Goal: Communication & Community: Answer question/provide support

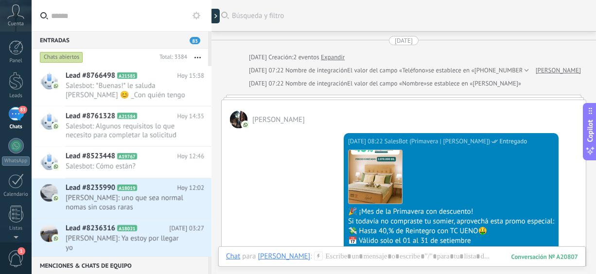
scroll to position [551, 0]
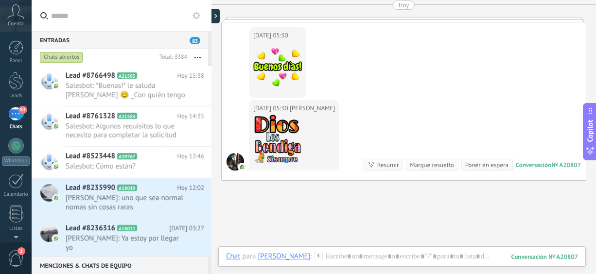
click at [200, 55] on button "button" at bounding box center [197, 58] width 21 height 18
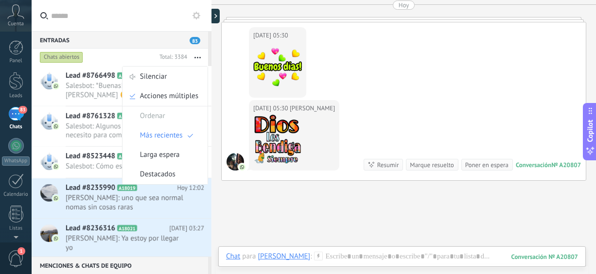
click at [18, 256] on span "1" at bounding box center [16, 258] width 17 height 17
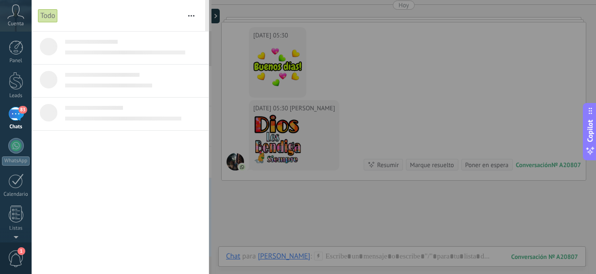
click at [113, 124] on div at bounding box center [136, 114] width 143 height 33
click at [46, 18] on div "Todo" at bounding box center [48, 16] width 20 height 14
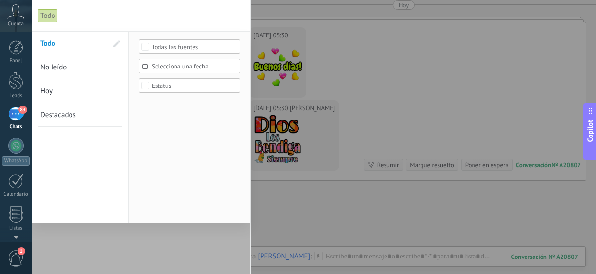
click at [57, 65] on span "No leído" at bounding box center [53, 67] width 26 height 9
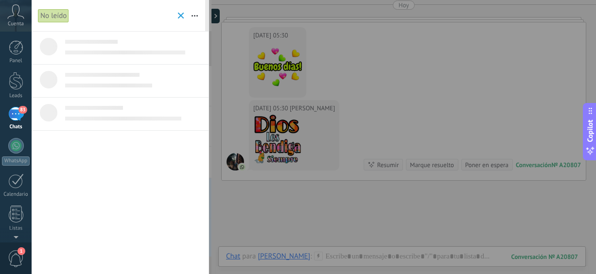
click at [9, 123] on link "83 Chats" at bounding box center [16, 118] width 32 height 23
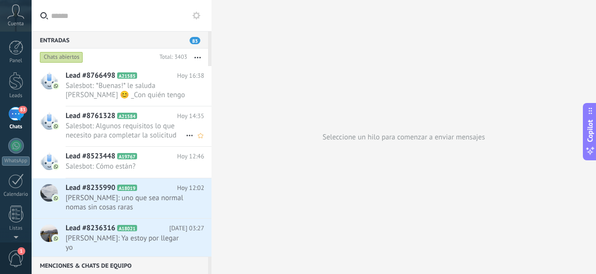
click at [134, 117] on span "A21584" at bounding box center [126, 116] width 19 height 6
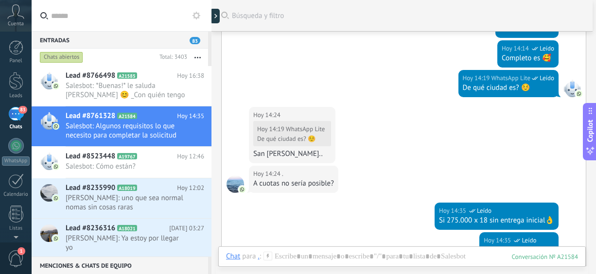
scroll to position [173, 0]
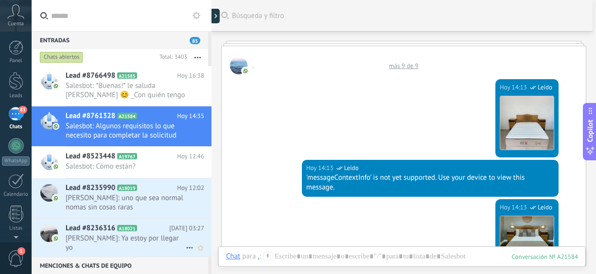
click at [145, 237] on span "[PERSON_NAME]: Ya estoy por llegar yo" at bounding box center [126, 243] width 120 height 18
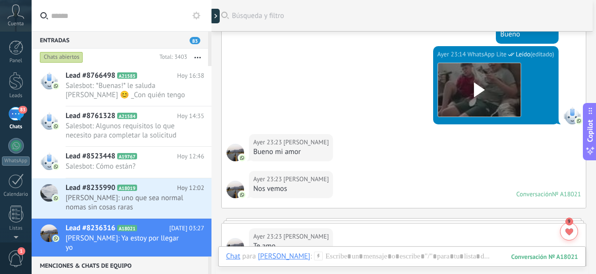
scroll to position [381, 0]
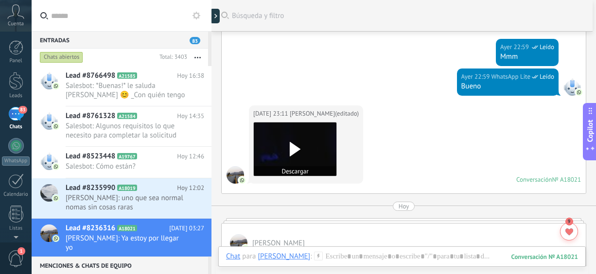
click at [295, 147] on use at bounding box center [295, 149] width 11 height 15
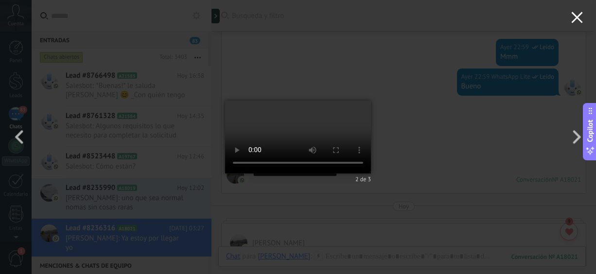
click at [580, 16] on use "button" at bounding box center [576, 17] width 11 height 11
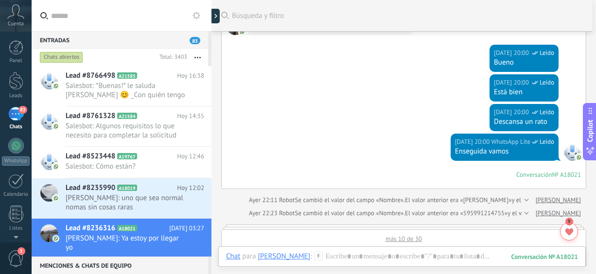
scroll to position [167, 0]
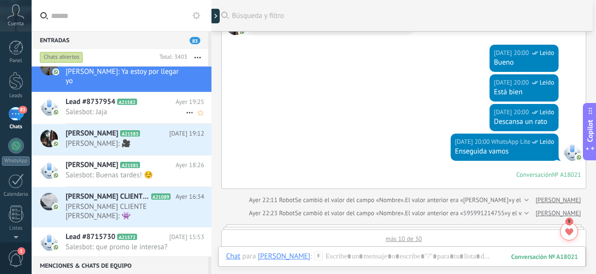
click at [113, 114] on span "Salesbot: Jaja" at bounding box center [126, 111] width 120 height 9
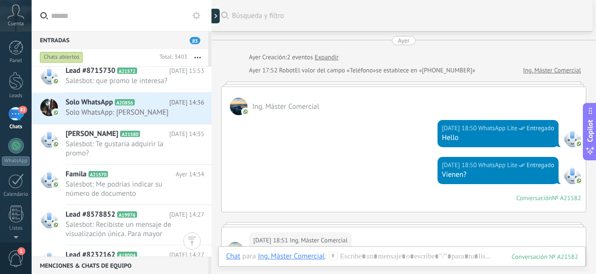
scroll to position [500, 0]
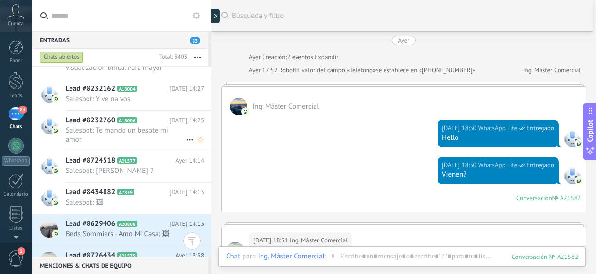
click at [137, 134] on span "Salesbot: Te mando un besote mi amor" at bounding box center [126, 135] width 120 height 18
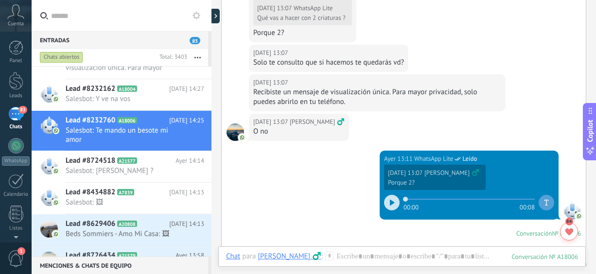
scroll to position [289, 0]
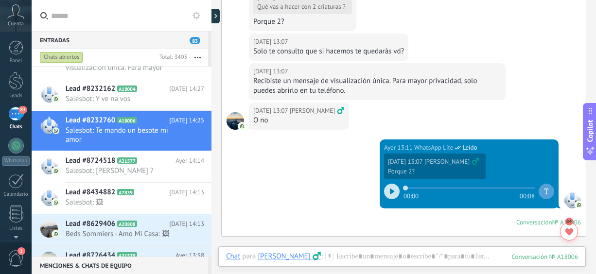
click at [395, 193] on div at bounding box center [392, 192] width 16 height 16
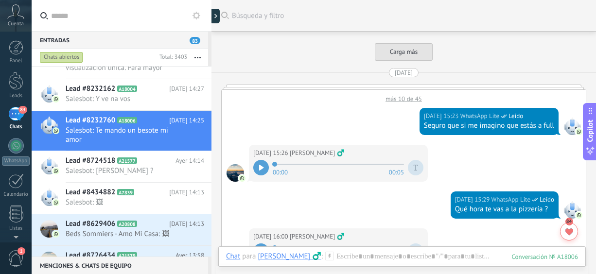
scroll to position [1030, 0]
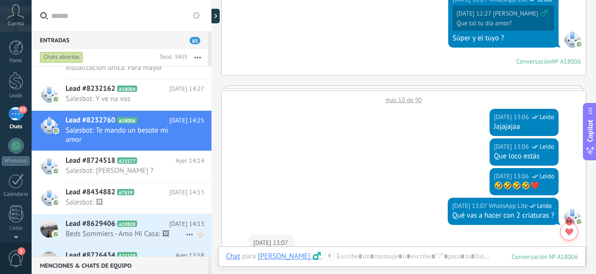
click at [129, 230] on span "Beds Sommiers - Amo Mi Casa: 🖼" at bounding box center [126, 234] width 120 height 9
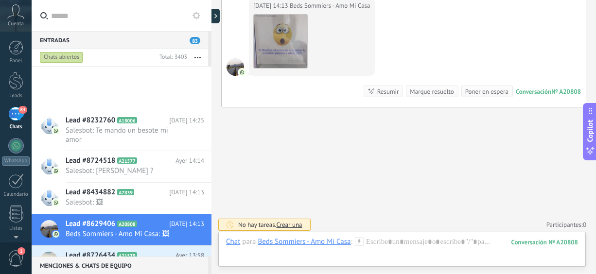
scroll to position [666, 0]
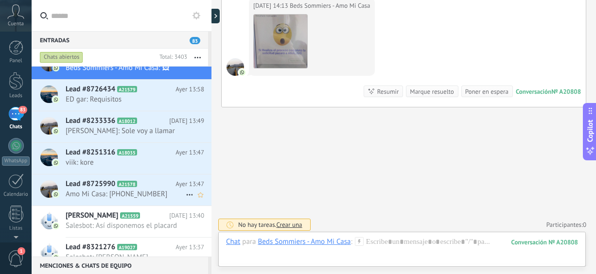
click at [158, 192] on span "Amo Mi Casa: [PHONE_NUMBER]" at bounding box center [126, 194] width 120 height 9
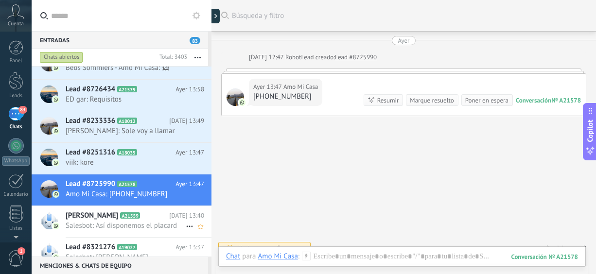
click at [111, 227] on span "Salesbot: Así disponemos el placard" at bounding box center [126, 225] width 120 height 9
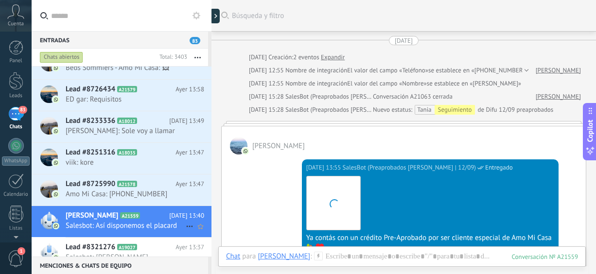
scroll to position [607, 0]
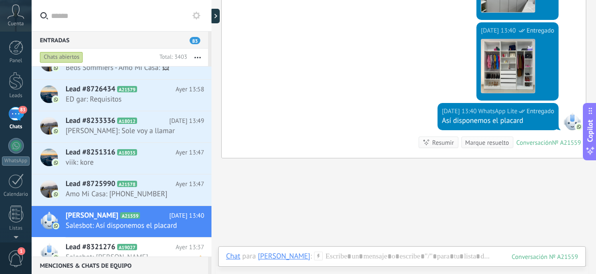
click at [126, 253] on span "Salesbot: [PERSON_NAME]" at bounding box center [126, 257] width 120 height 9
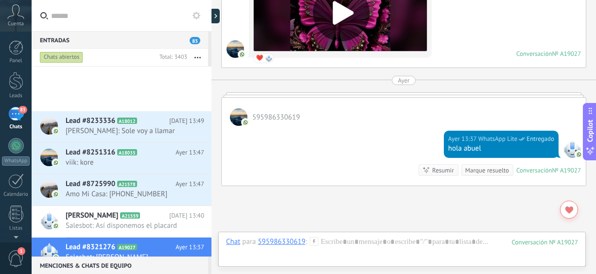
scroll to position [833, 0]
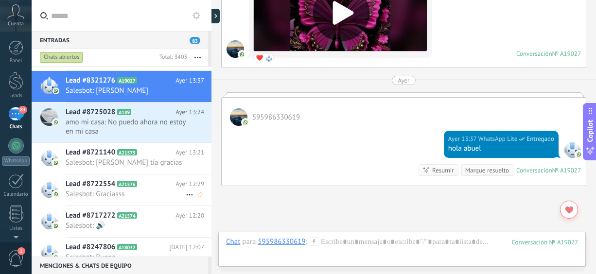
click at [160, 184] on h2 "Lead #8722554 A21576" at bounding box center [121, 184] width 110 height 10
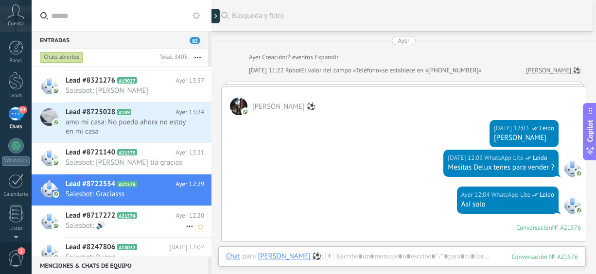
click at [146, 230] on div "Lead #8717272 A21574 [DATE] 12:20 Salesbot: 🔊" at bounding box center [139, 221] width 146 height 31
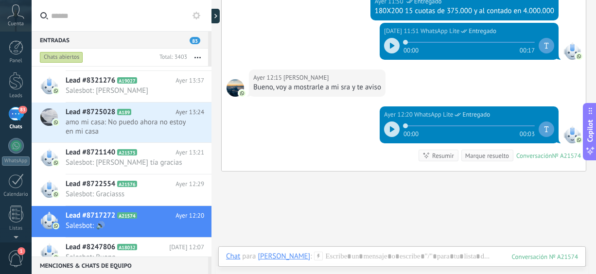
scroll to position [1000, 0]
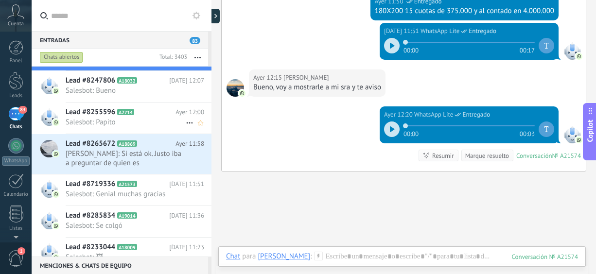
click at [152, 110] on h2 "Lead #8255596 A2714" at bounding box center [121, 112] width 110 height 10
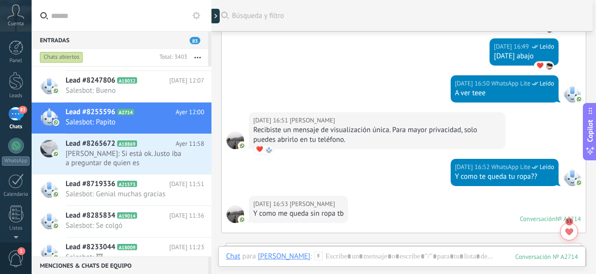
scroll to position [244, 0]
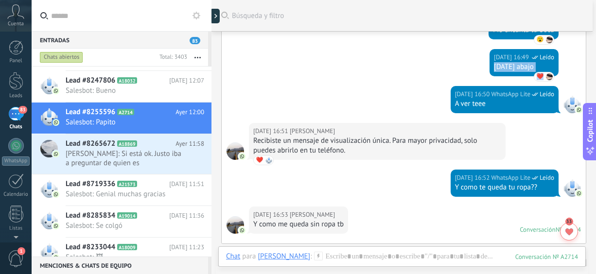
drag, startPoint x: 596, startPoint y: 80, endPoint x: 594, endPoint y: 56, distance: 23.9
click at [594, 0] on div "Entradas 83 Chats abiertos Total: 3403 Silenciar Acciones múltiples Ordenar Más…" at bounding box center [314, 0] width 565 height 0
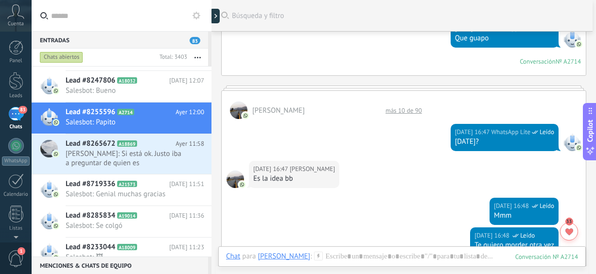
scroll to position [319, 0]
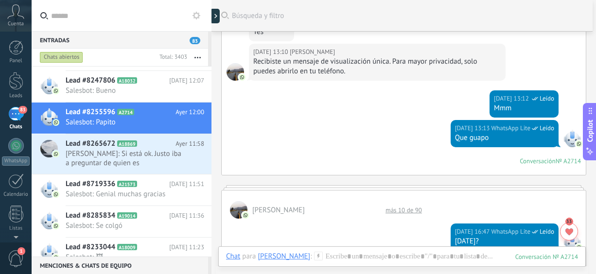
click at [596, 0] on div "Entradas 83 Chats abiertos Total: 3403 Silenciar Acciones múltiples Ordenar Más…" at bounding box center [314, 0] width 565 height 0
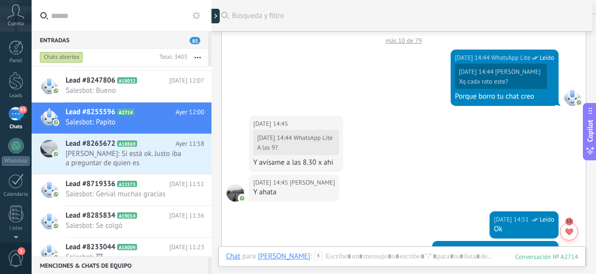
scroll to position [941, 0]
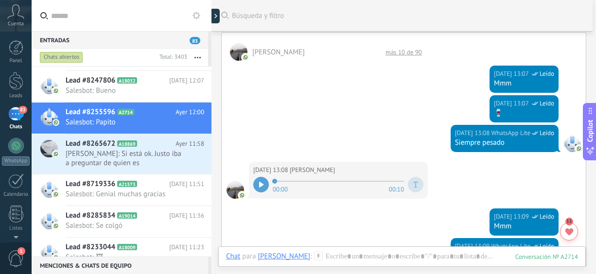
click at [263, 182] on icon at bounding box center [261, 185] width 4 height 6
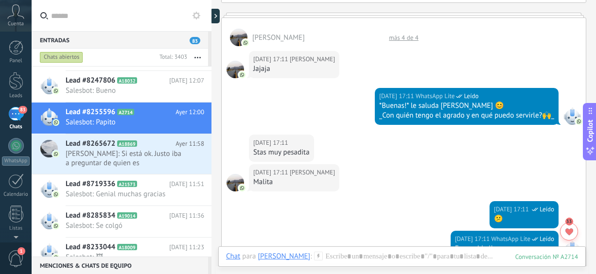
scroll to position [1815, 0]
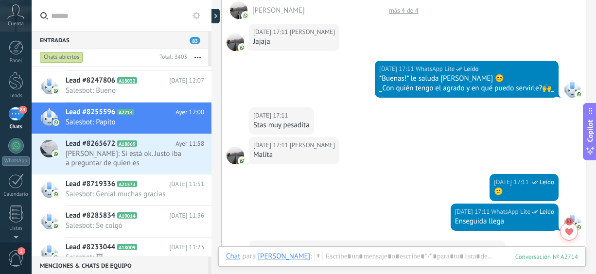
drag, startPoint x: 592, startPoint y: 210, endPoint x: 593, endPoint y: 223, distance: 13.6
click at [593, 223] on div "Buscar Búsqueda y filtro Carga más [DATE] más 10 de [PHONE_NUMBER][DATE] 14:44 …" at bounding box center [404, 137] width 385 height 274
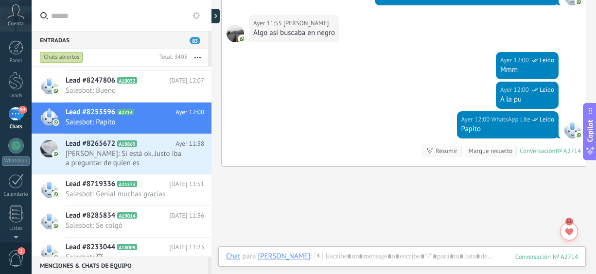
scroll to position [2590, 0]
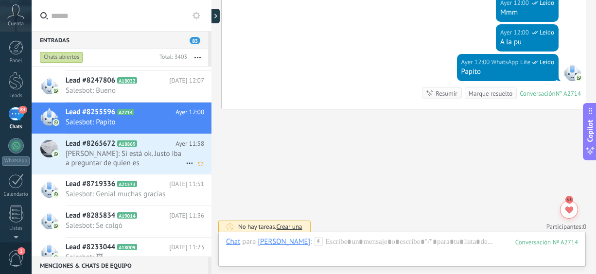
click at [127, 164] on span "[PERSON_NAME]: Si está ok. Justo iba a preguntar de quien es" at bounding box center [126, 158] width 120 height 18
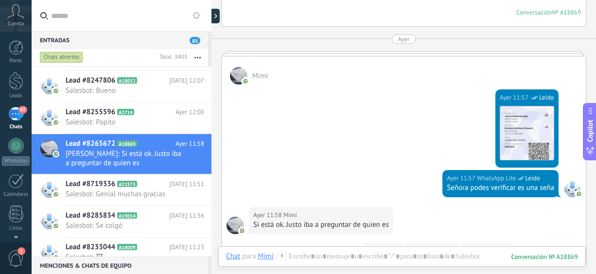
scroll to position [211, 0]
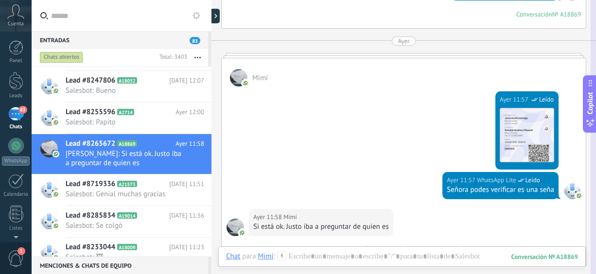
drag, startPoint x: 591, startPoint y: 113, endPoint x: 586, endPoint y: 89, distance: 24.8
click at [587, 87] on icon at bounding box center [591, 84] width 8 height 8
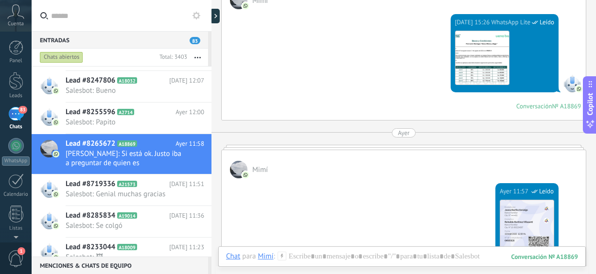
scroll to position [115, 0]
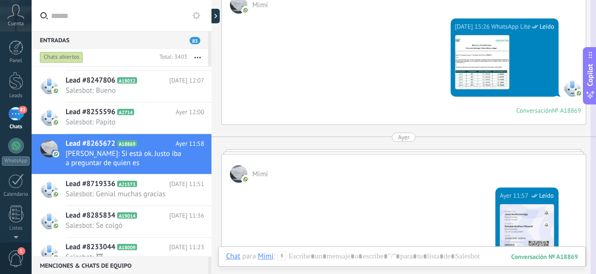
drag, startPoint x: 596, startPoint y: 157, endPoint x: 589, endPoint y: 87, distance: 70.4
click at [589, 87] on div "Copilot" at bounding box center [591, 75] width 10 height 49
drag, startPoint x: 596, startPoint y: 152, endPoint x: 595, endPoint y: 128, distance: 23.9
click at [595, 0] on div "Entradas 83 Chats abiertos Total: 3403 Silenciar Acciones múltiples Ordenar Más…" at bounding box center [314, 0] width 565 height 0
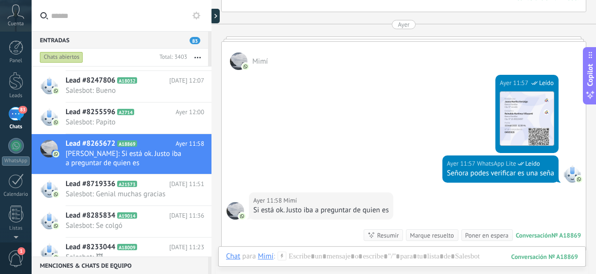
scroll to position [234, 0]
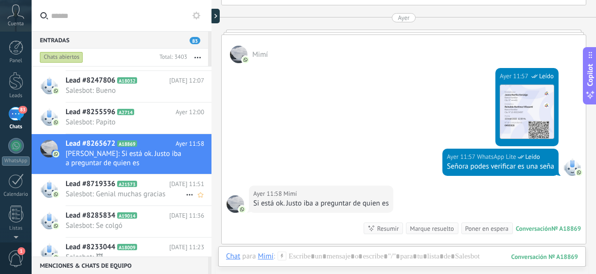
click at [159, 196] on span "Salesbot: Genial muchas gracias" at bounding box center [126, 194] width 120 height 9
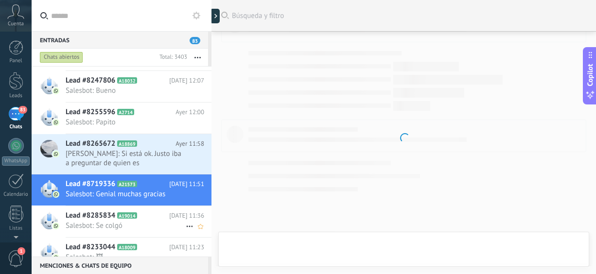
click at [152, 221] on span "Salesbot: Se colgó" at bounding box center [126, 225] width 120 height 9
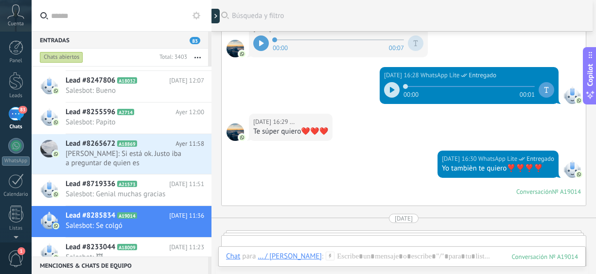
scroll to position [136, 0]
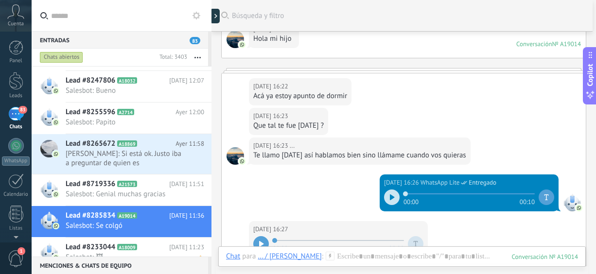
click at [140, 253] on span "Salesbot: 🖼" at bounding box center [126, 257] width 120 height 9
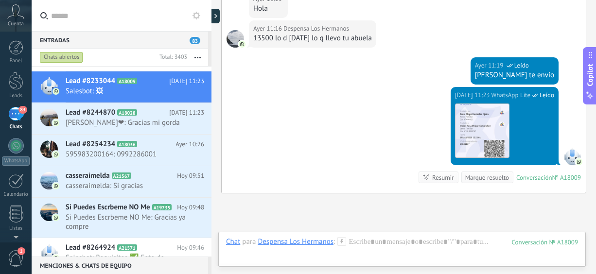
scroll to position [1333, 0]
